Goal: Find specific page/section: Find specific page/section

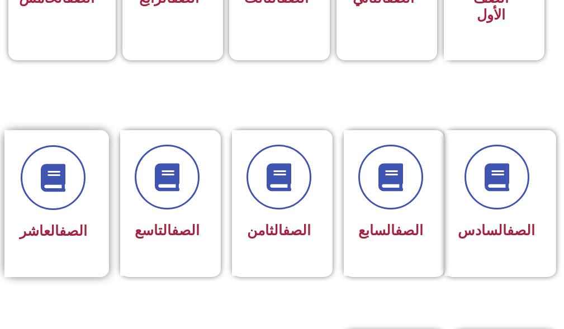
scroll to position [447, 0]
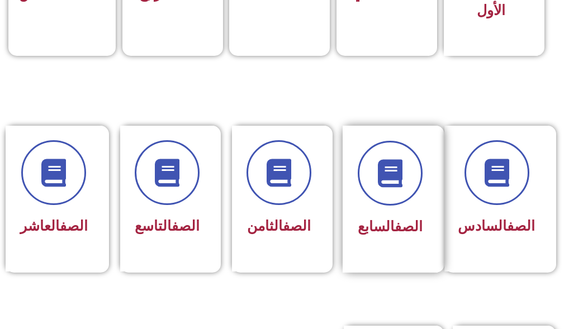
click at [364, 232] on span "الصف السابع" at bounding box center [389, 226] width 65 height 16
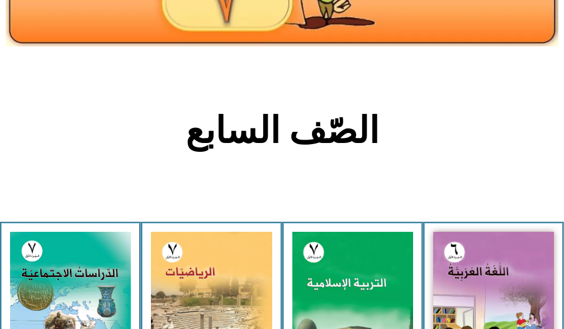
scroll to position [223, 0]
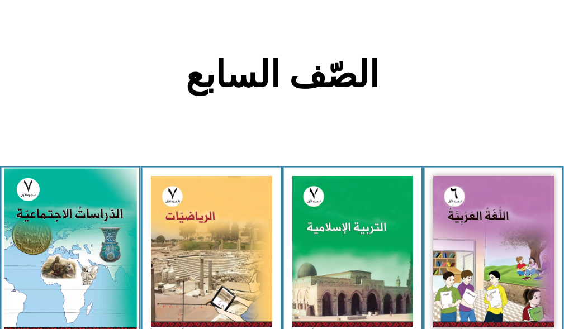
click at [60, 252] on img at bounding box center [70, 251] width 133 height 165
click at [74, 247] on img at bounding box center [70, 251] width 133 height 165
click at [97, 265] on img at bounding box center [70, 251] width 133 height 165
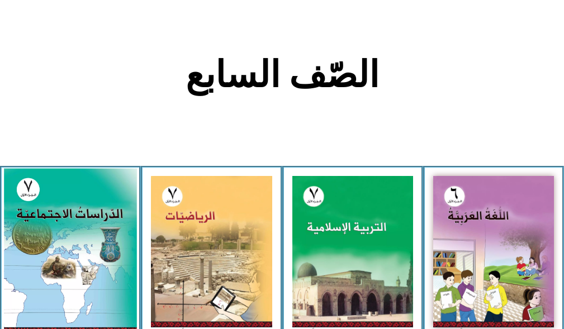
click at [97, 265] on img at bounding box center [70, 251] width 133 height 165
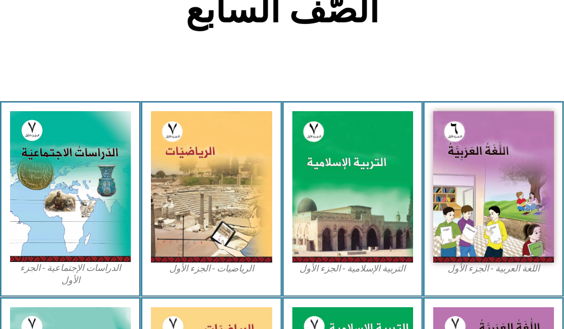
scroll to position [447, 0]
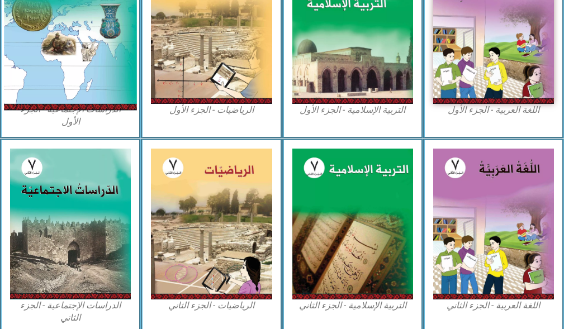
click at [97, 78] on img at bounding box center [70, 27] width 133 height 165
click at [25, 53] on img at bounding box center [70, 27] width 133 height 165
click at [46, 43] on img at bounding box center [70, 27] width 133 height 165
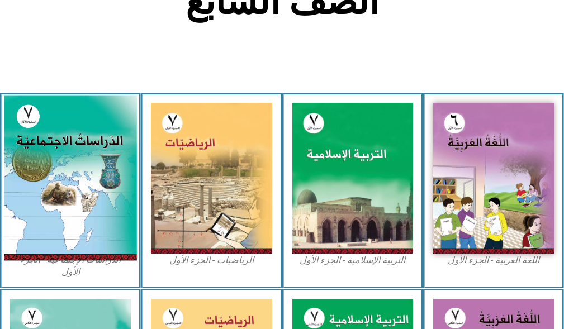
scroll to position [279, 0]
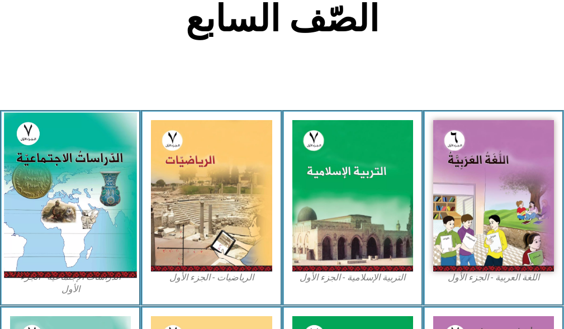
click at [22, 135] on img at bounding box center [70, 195] width 133 height 165
drag, startPoint x: 22, startPoint y: 135, endPoint x: 97, endPoint y: 124, distance: 75.0
click at [97, 124] on img at bounding box center [70, 195] width 133 height 165
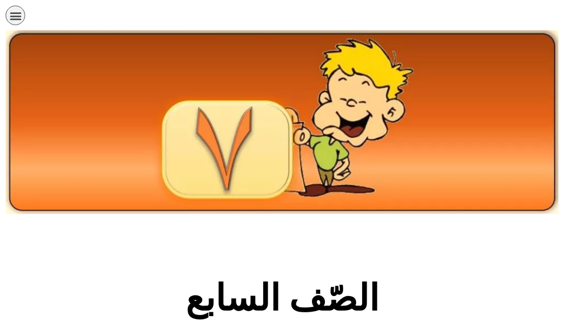
scroll to position [279, 0]
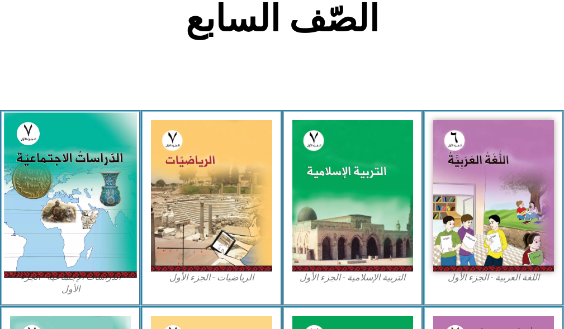
click at [79, 189] on img at bounding box center [70, 195] width 133 height 165
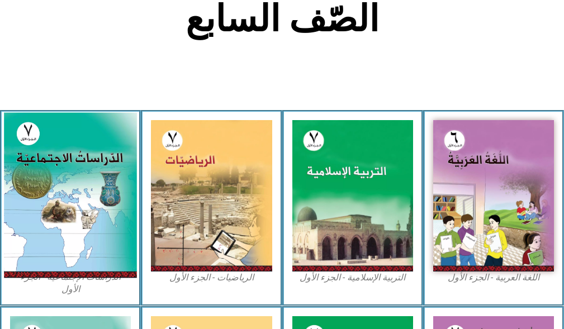
click at [79, 189] on img at bounding box center [70, 195] width 133 height 165
drag, startPoint x: 79, startPoint y: 189, endPoint x: 74, endPoint y: 190, distance: 5.6
click at [74, 190] on img at bounding box center [70, 195] width 133 height 165
